Goal: Navigation & Orientation: Find specific page/section

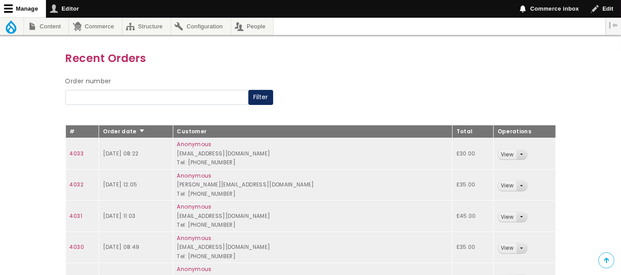
scroll to position [98, 0]
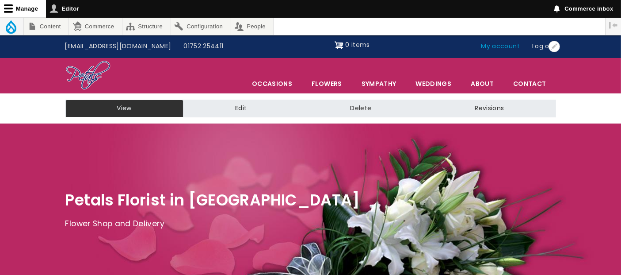
click at [504, 45] on link "My account" at bounding box center [500, 46] width 51 height 17
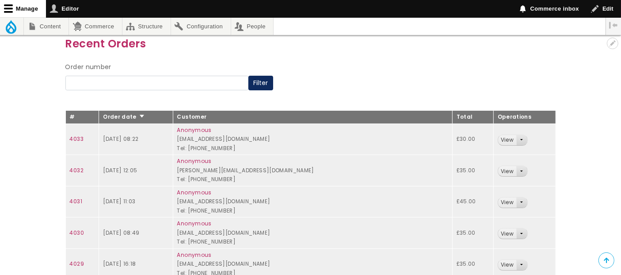
scroll to position [98, 0]
